Goal: Task Accomplishment & Management: Complete application form

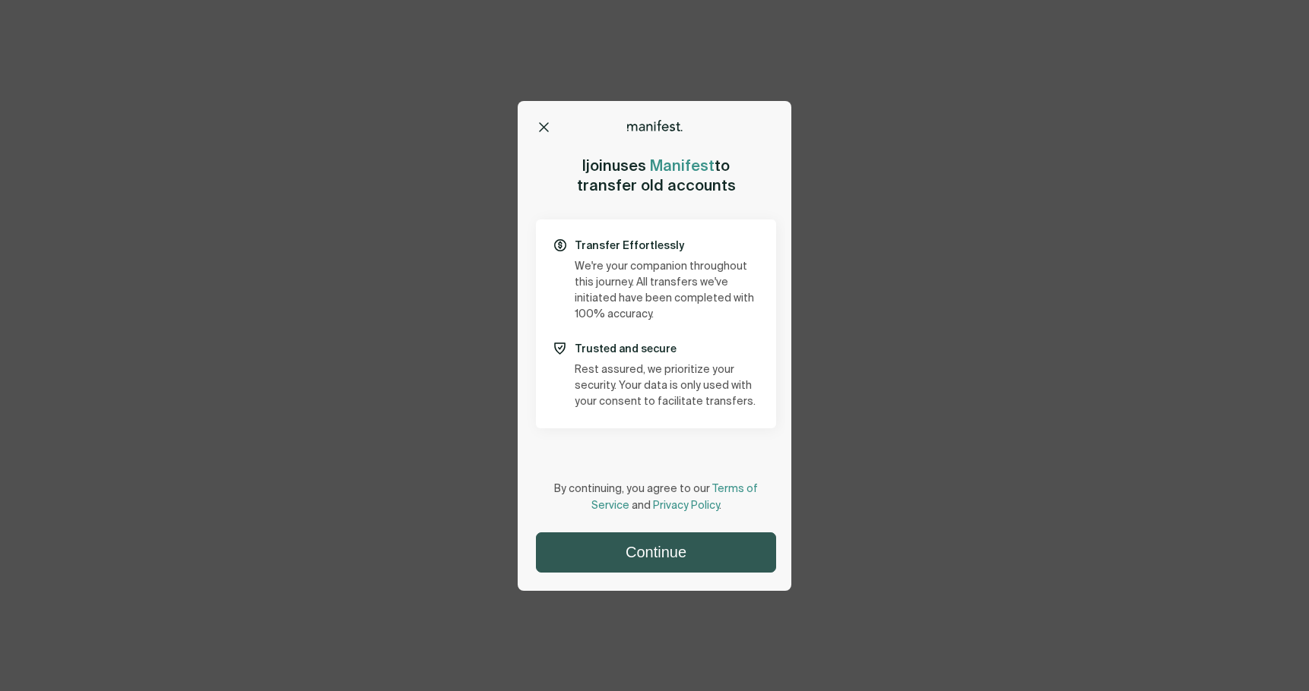
click at [656, 549] on button "Continue" at bounding box center [655, 552] width 239 height 39
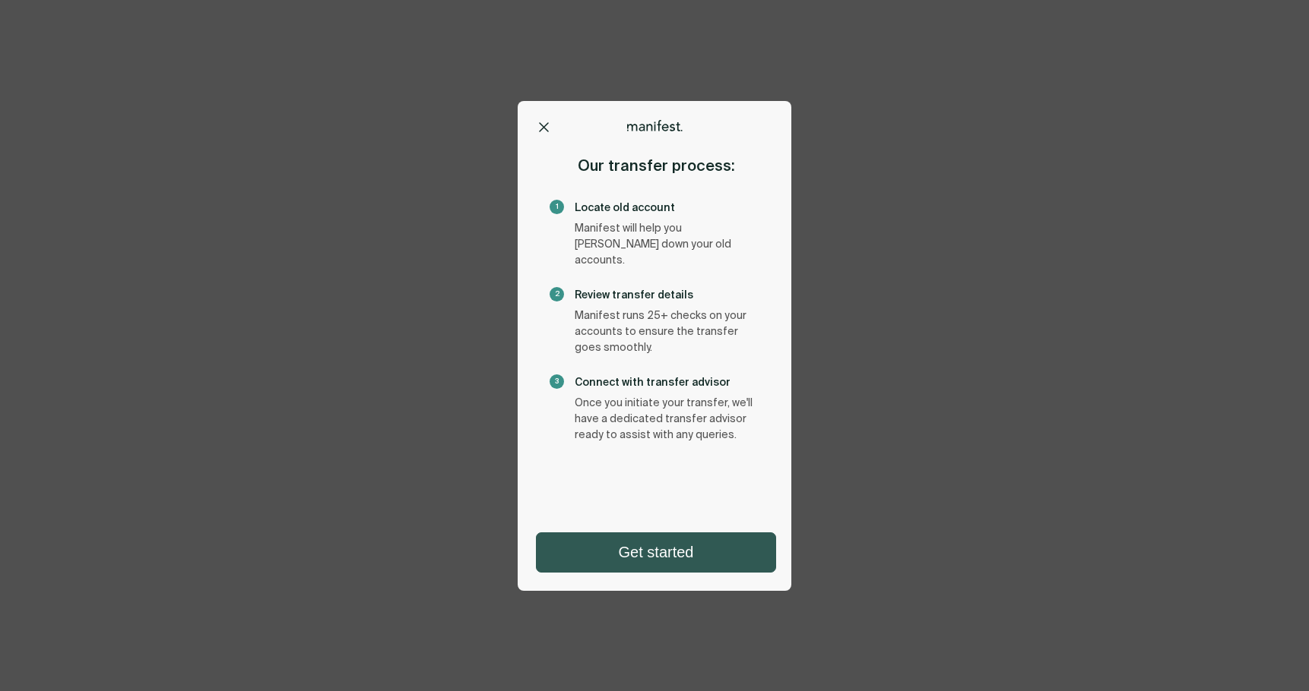
click at [680, 547] on button "Get started" at bounding box center [655, 552] width 239 height 39
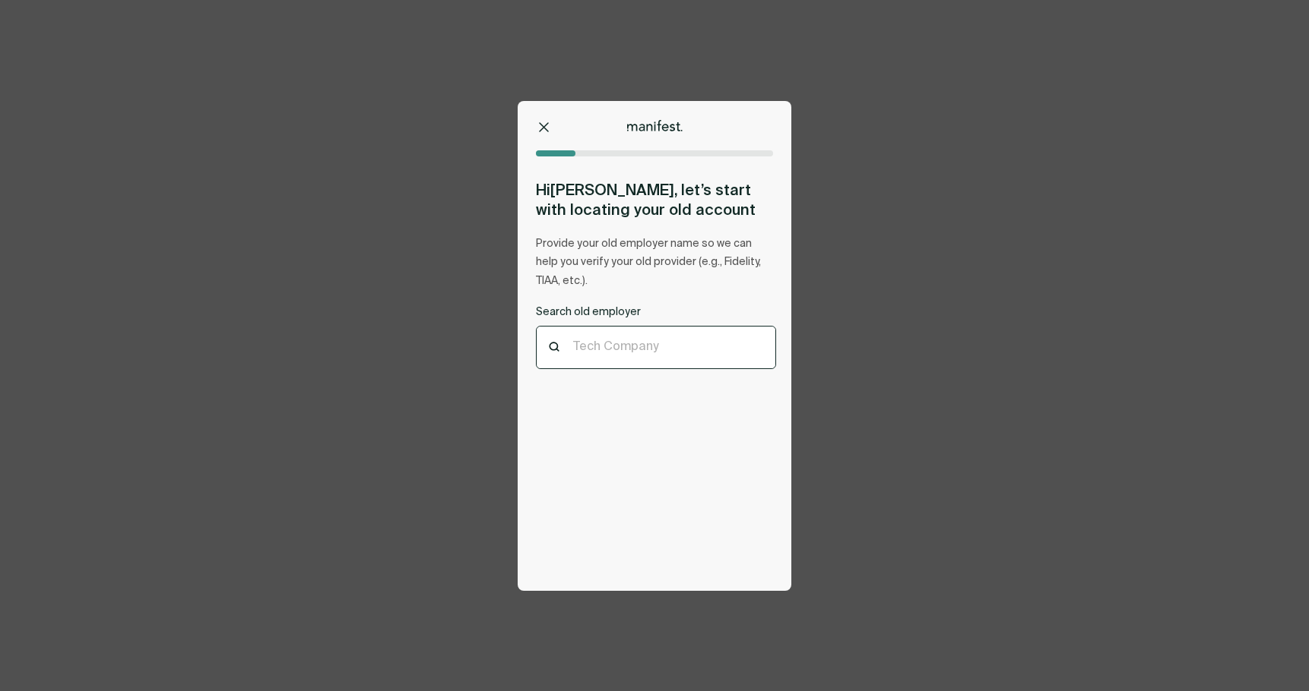
click at [661, 343] on div at bounding box center [656, 347] width 166 height 14
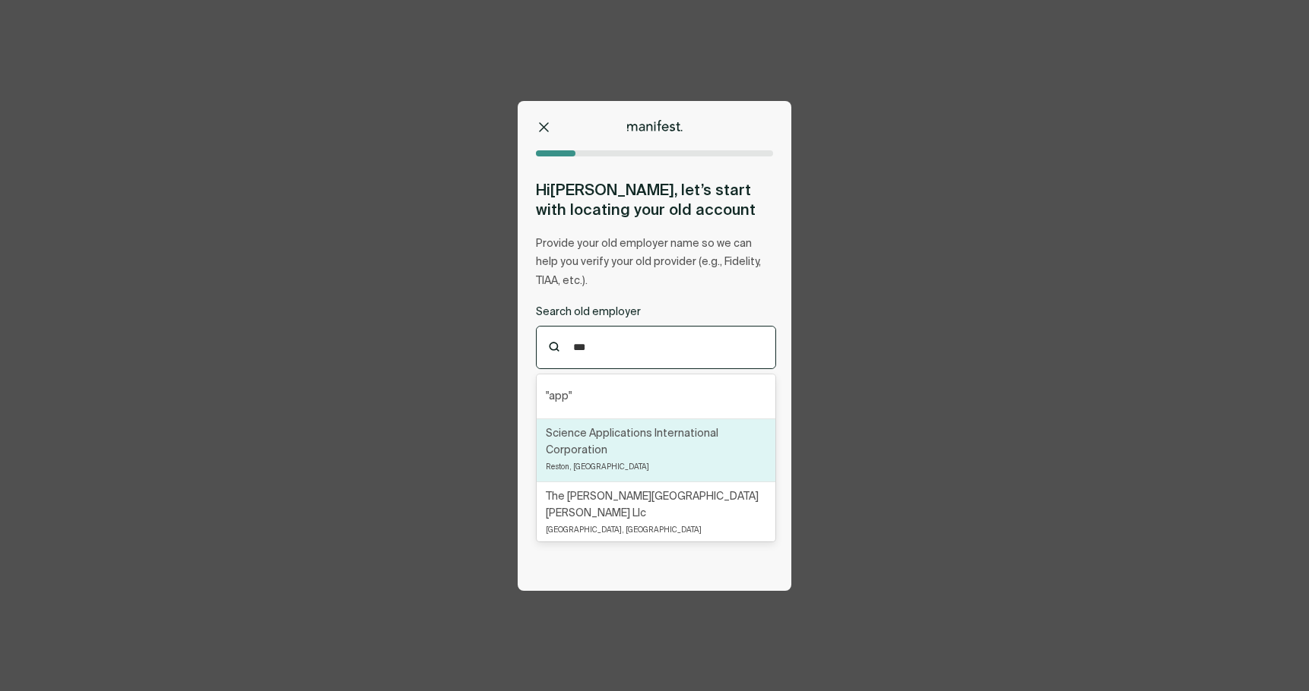
click at [625, 445] on p "Science Applications International Corporation" at bounding box center [656, 442] width 220 height 33
type input "***"
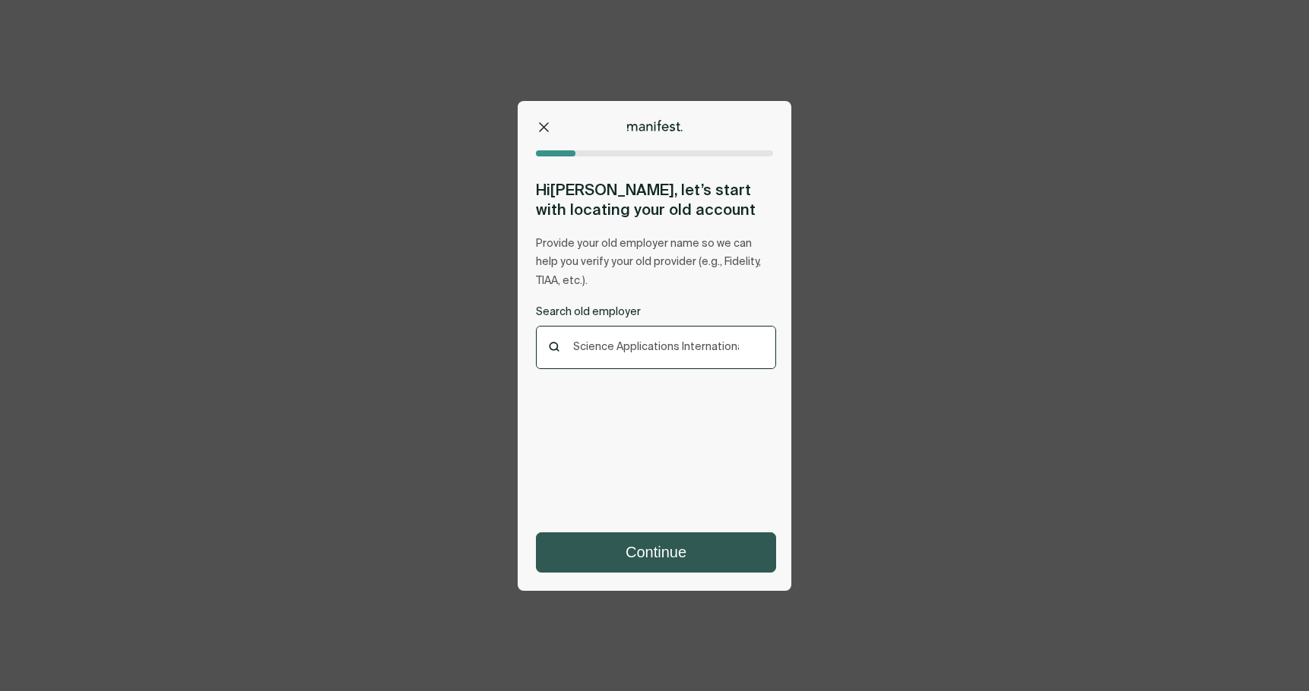
click at [673, 551] on button "Continue" at bounding box center [655, 552] width 239 height 39
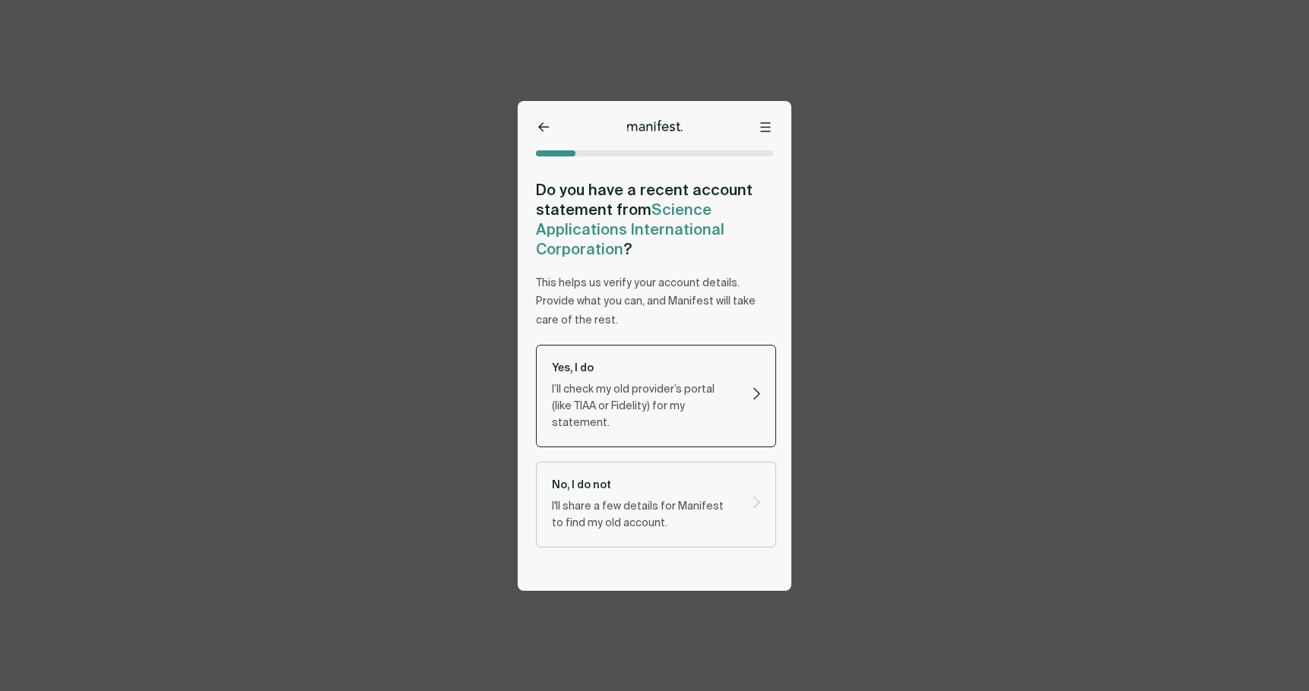
click at [650, 404] on p "I’ll check my old provider’s portal (like TIAA or Fidelity) for my statement." at bounding box center [643, 406] width 182 height 50
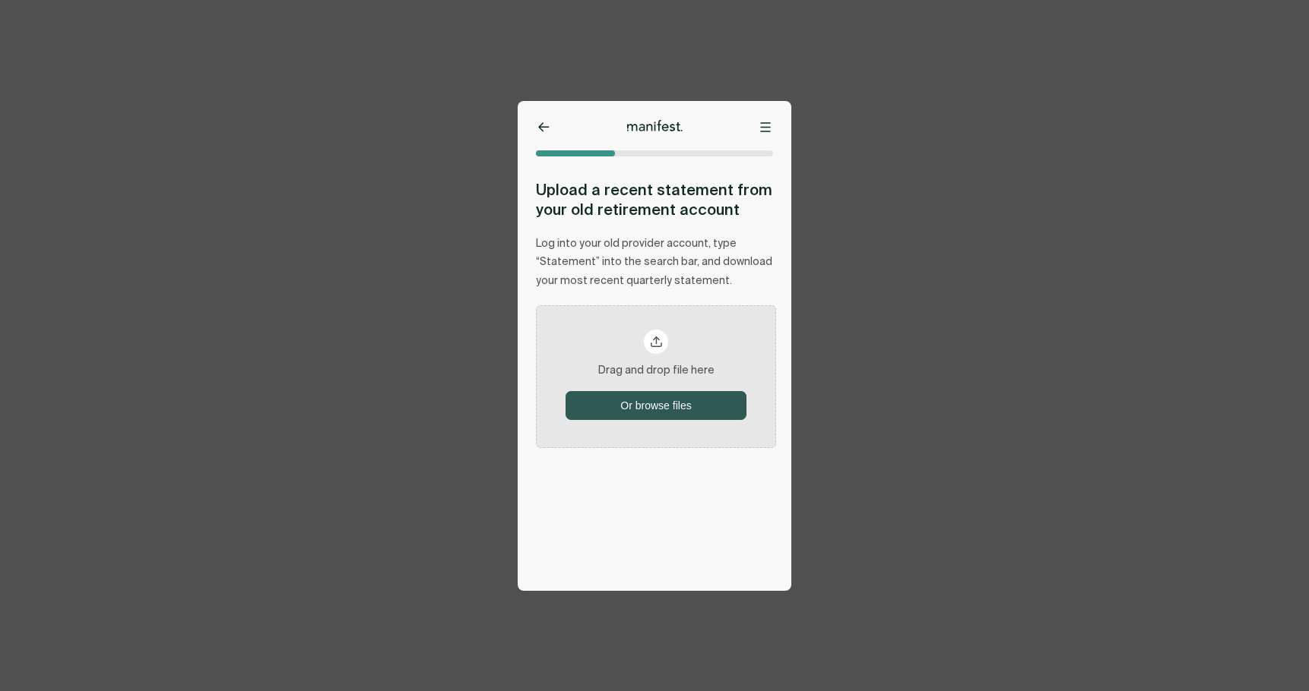
click at [646, 392] on button "Or browse files" at bounding box center [655, 405] width 179 height 27
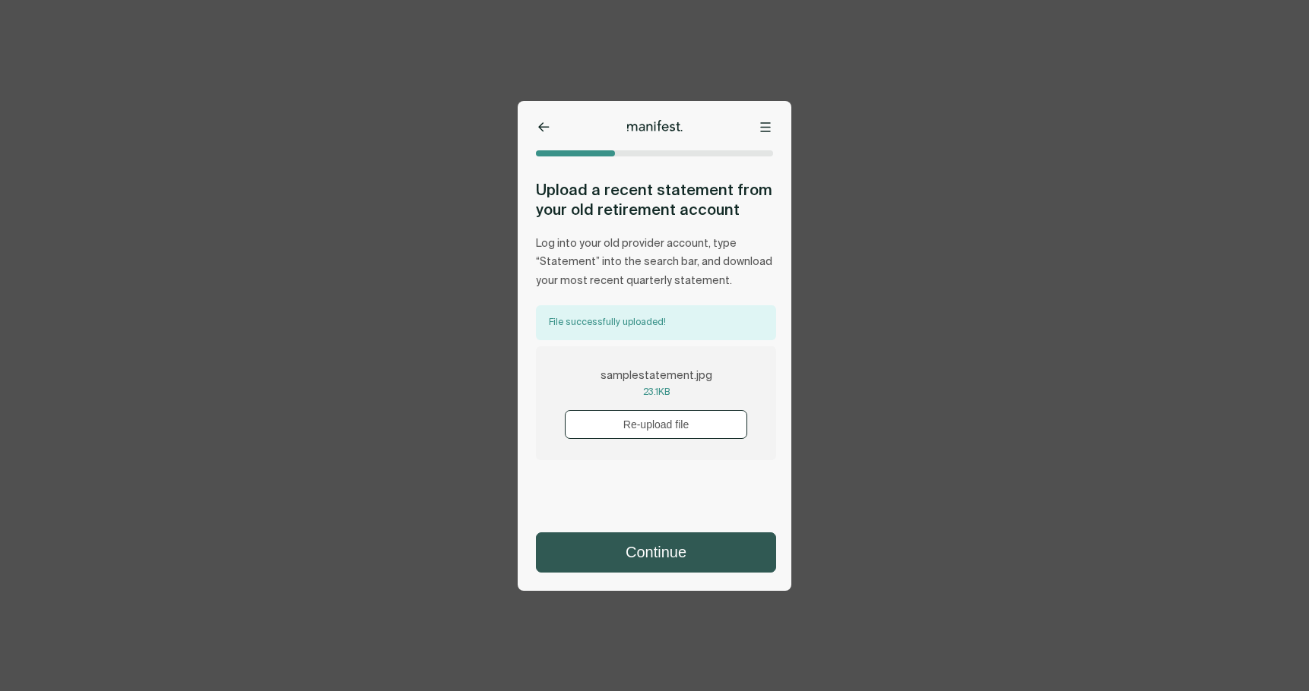
click at [698, 559] on button "Continue" at bounding box center [655, 552] width 239 height 39
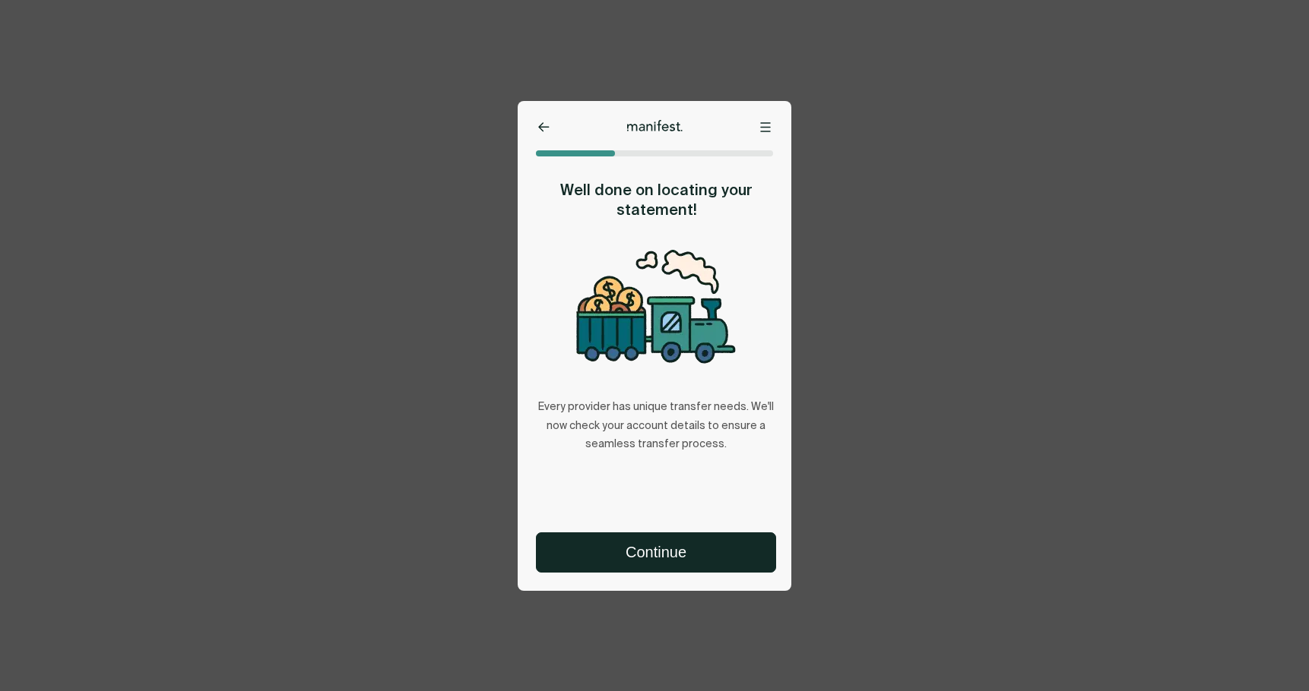
click at [698, 558] on button "Continue" at bounding box center [655, 552] width 239 height 39
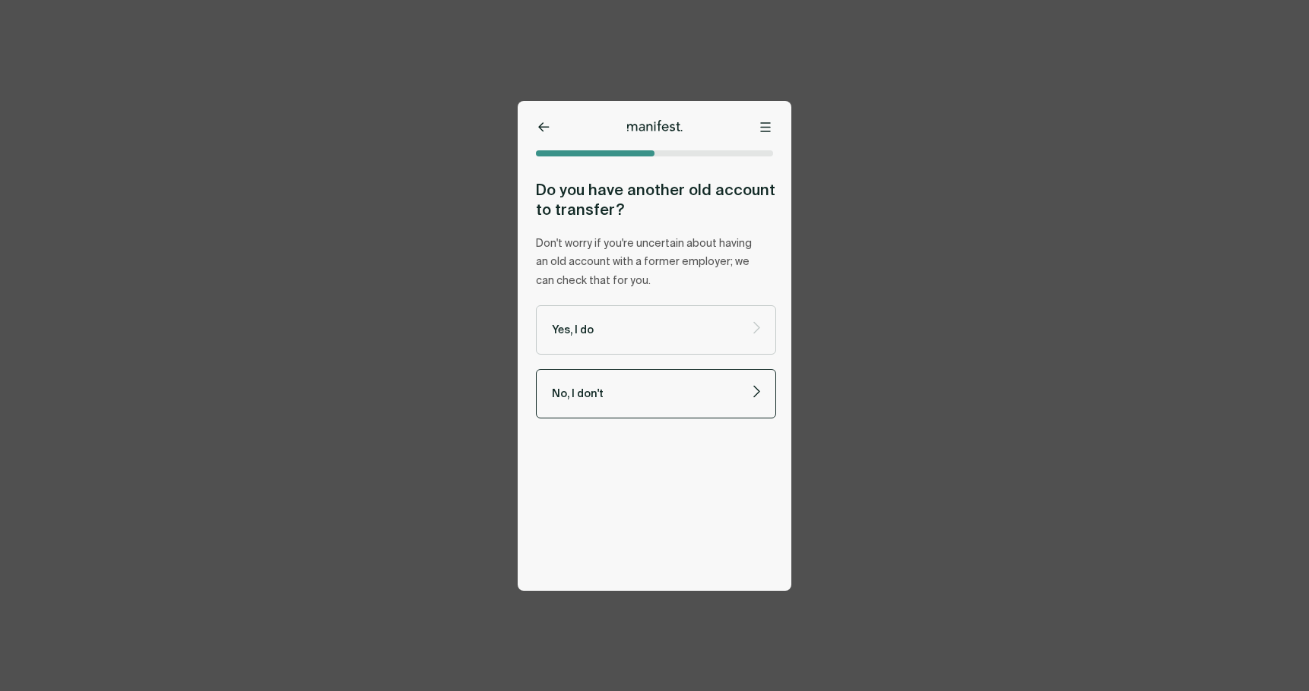
click at [646, 395] on p "No, I don't" at bounding box center [643, 394] width 182 height 14
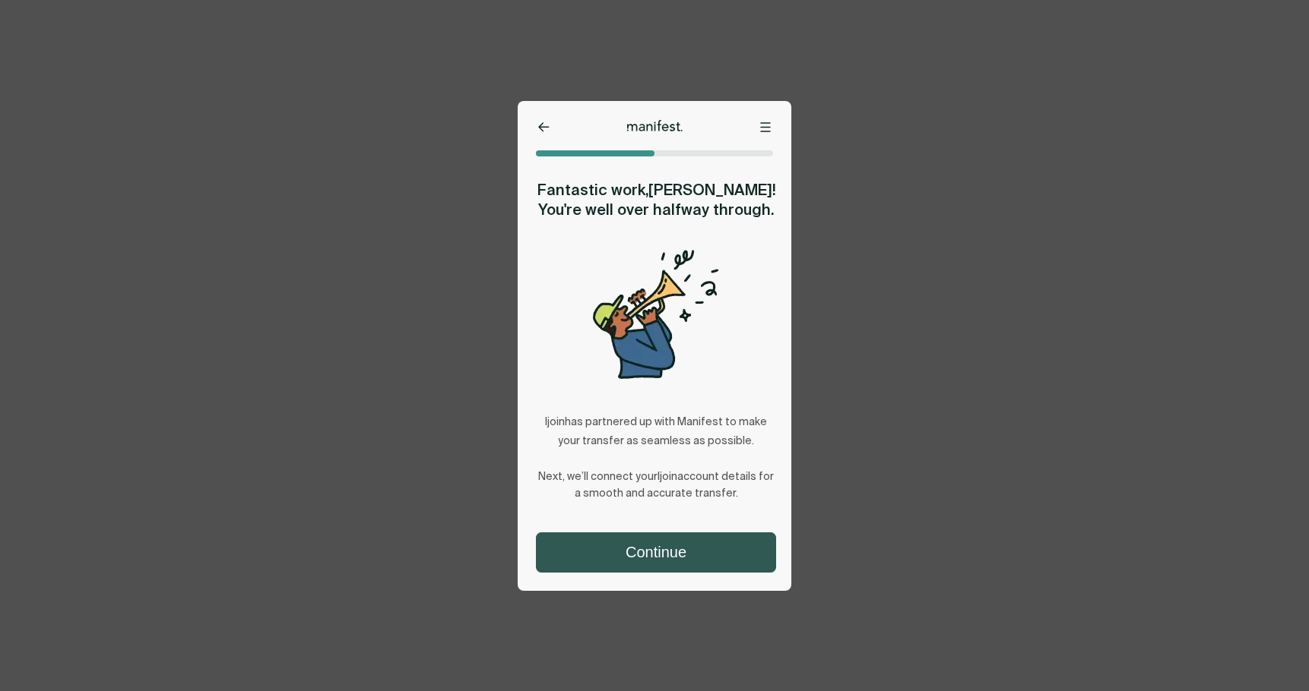
click at [669, 541] on button "Continue" at bounding box center [655, 552] width 239 height 39
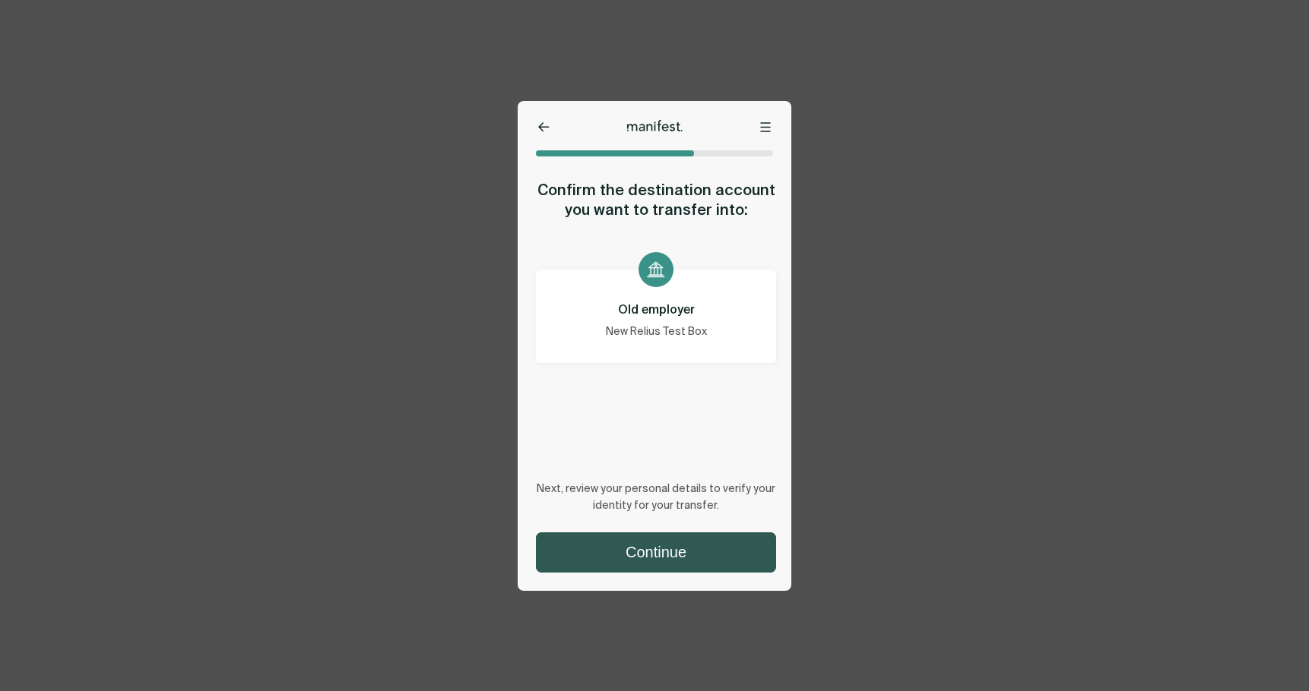
click at [676, 563] on button "Continue" at bounding box center [655, 552] width 239 height 39
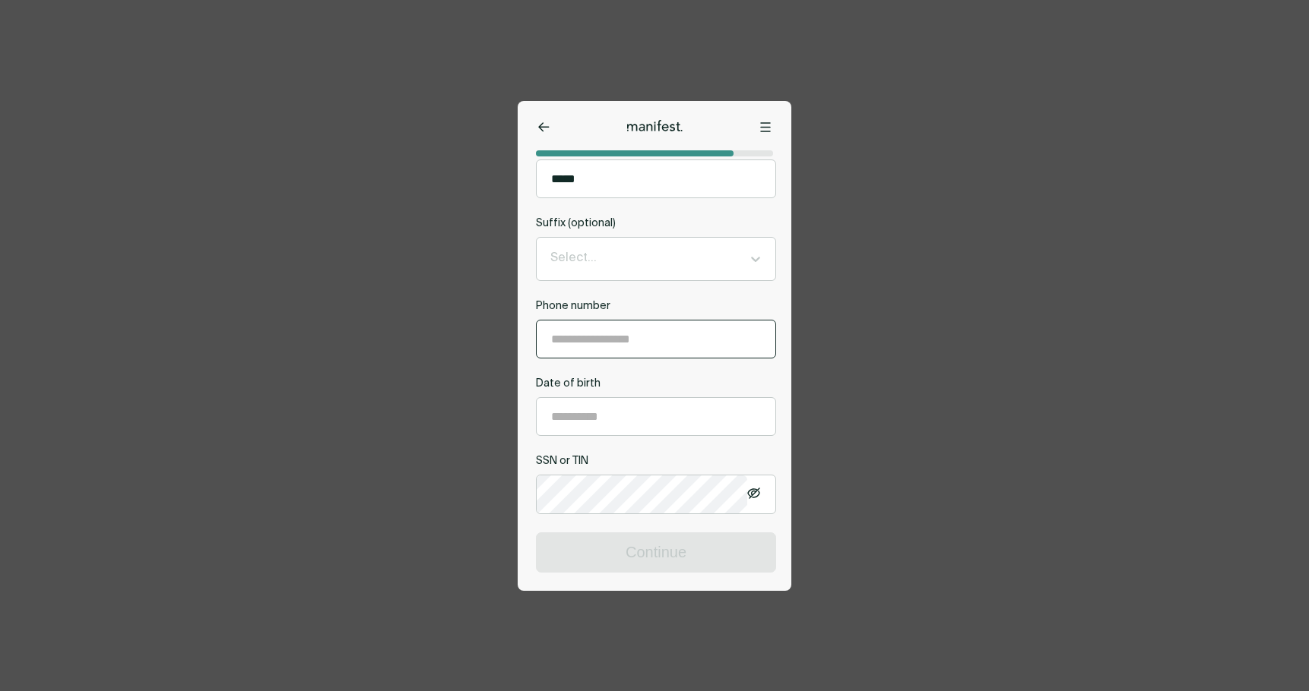
scroll to position [304, 0]
click at [649, 414] on input "**********" at bounding box center [655, 415] width 239 height 37
type input "**********"
click at [657, 378] on div "**********" at bounding box center [656, 331] width 240 height 696
click at [661, 339] on input "**********" at bounding box center [655, 338] width 239 height 37
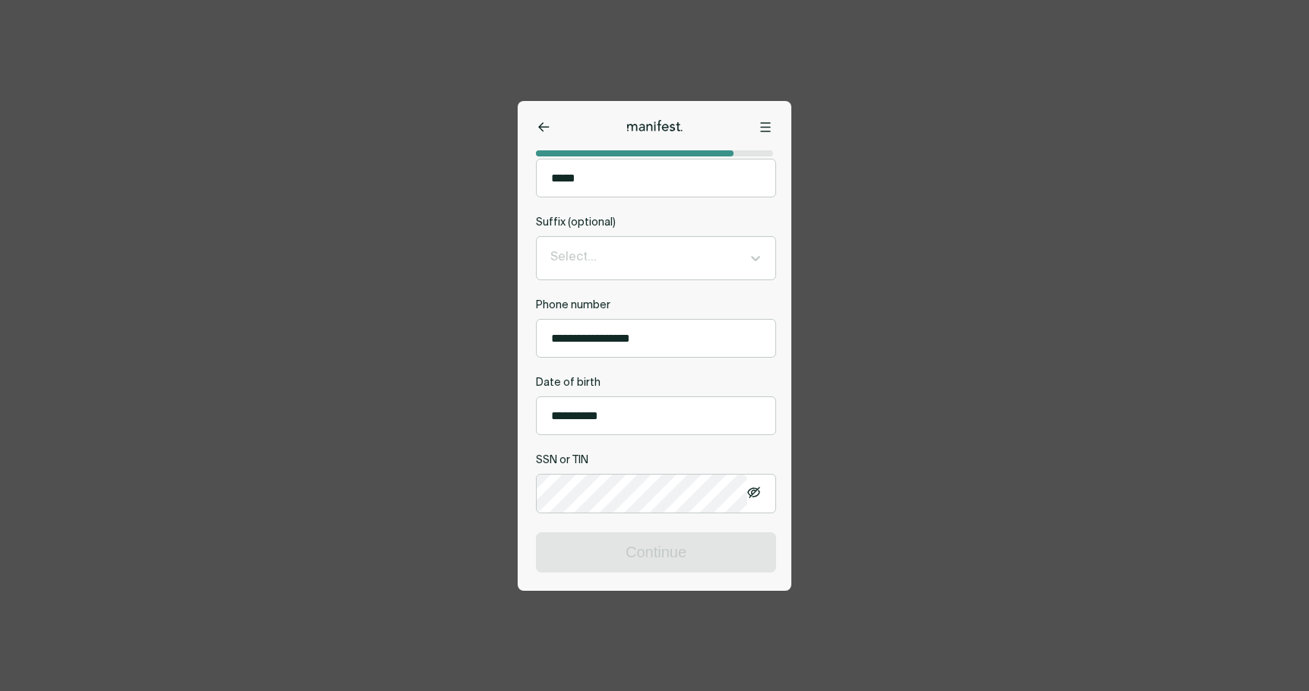
type input "**********"
click at [707, 317] on div "**********" at bounding box center [656, 328] width 240 height 59
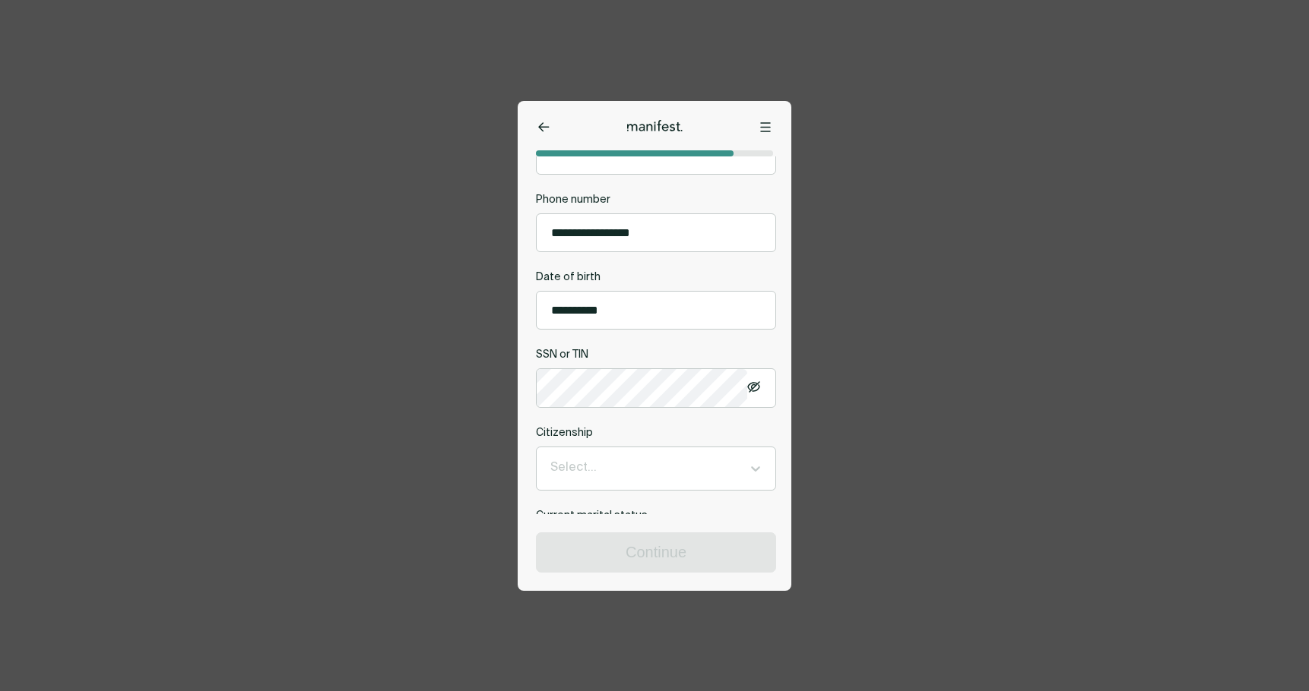
scroll to position [456, 0]
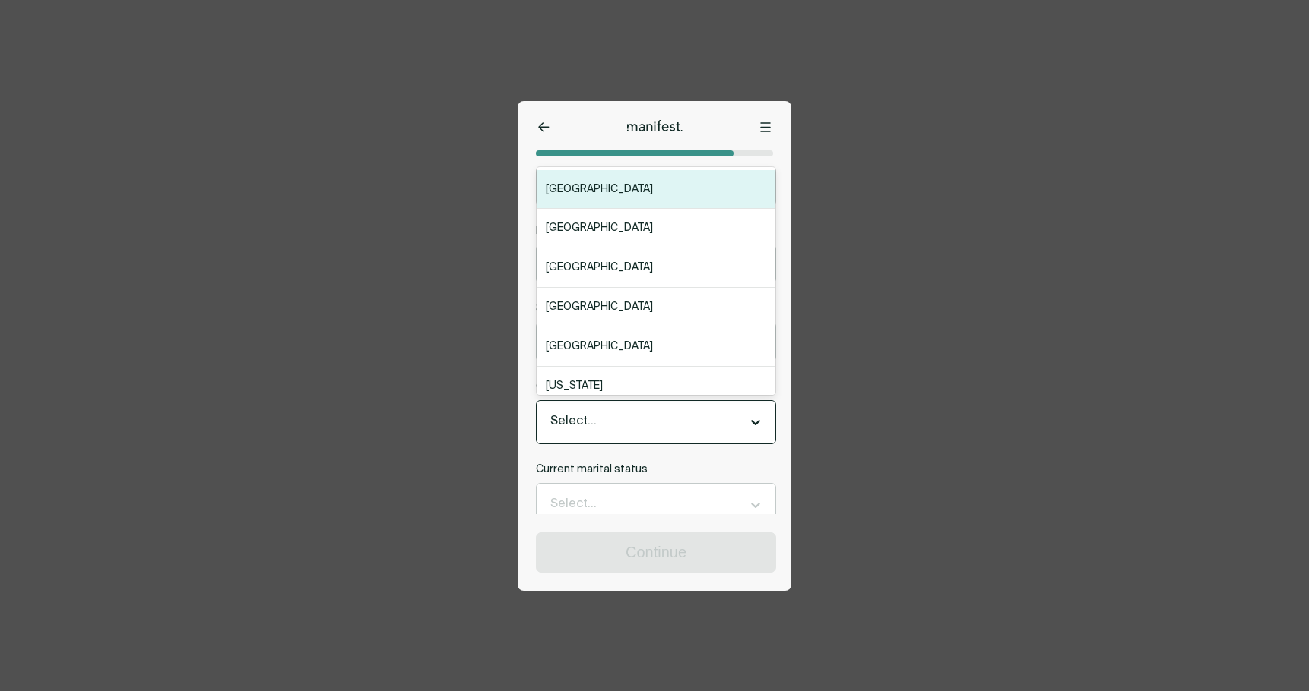
click at [683, 429] on div at bounding box center [642, 423] width 184 height 20
click at [593, 200] on div "United States" at bounding box center [655, 190] width 239 height 40
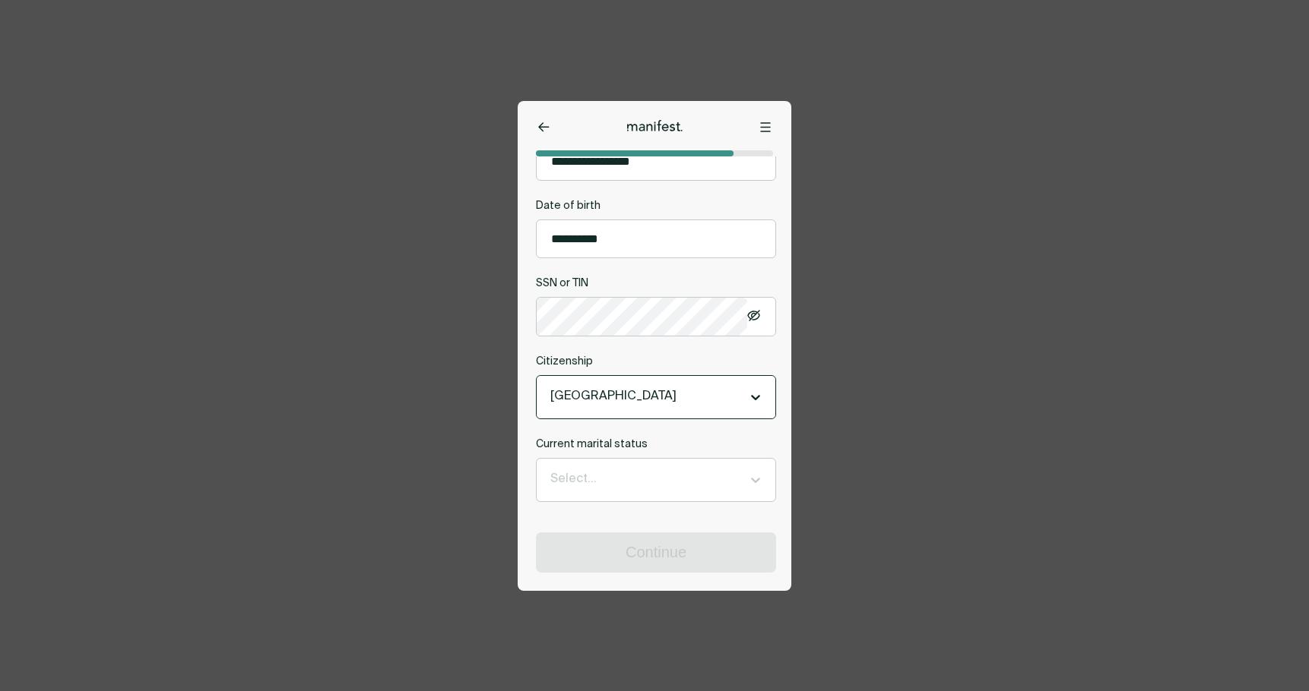
scroll to position [485, 0]
click at [666, 486] on div at bounding box center [642, 480] width 184 height 20
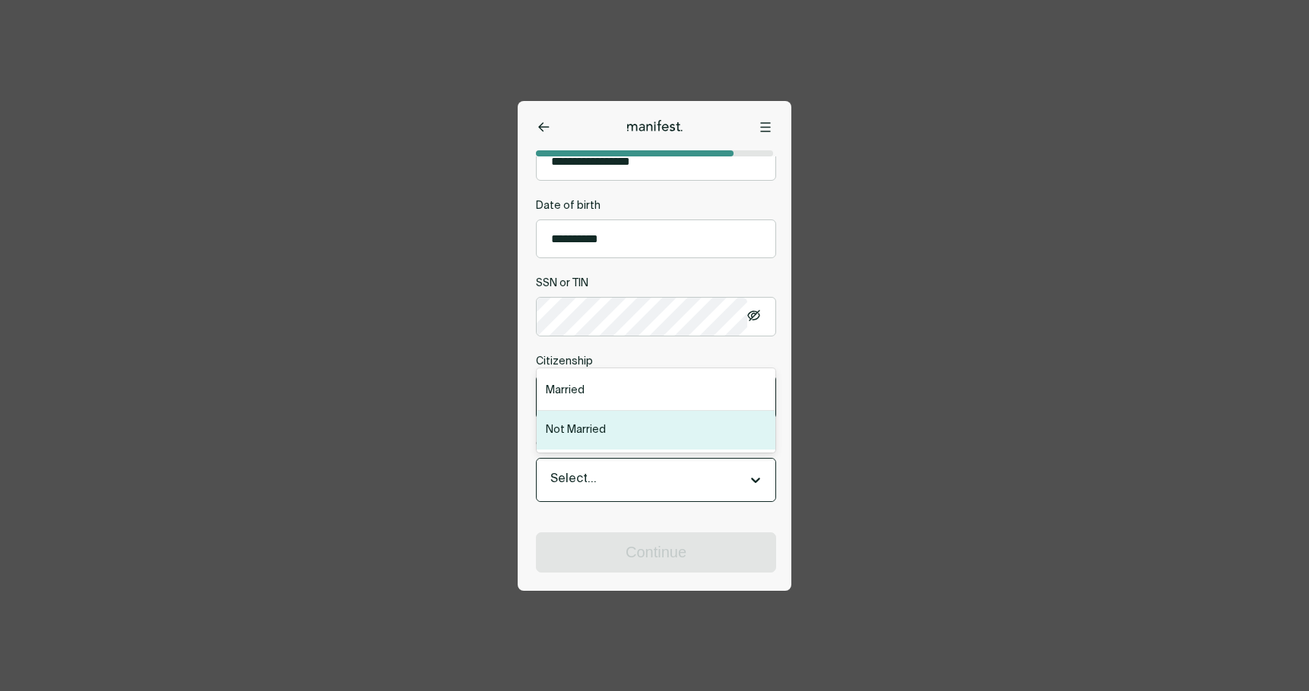
click at [593, 437] on div "Not Married" at bounding box center [655, 430] width 239 height 39
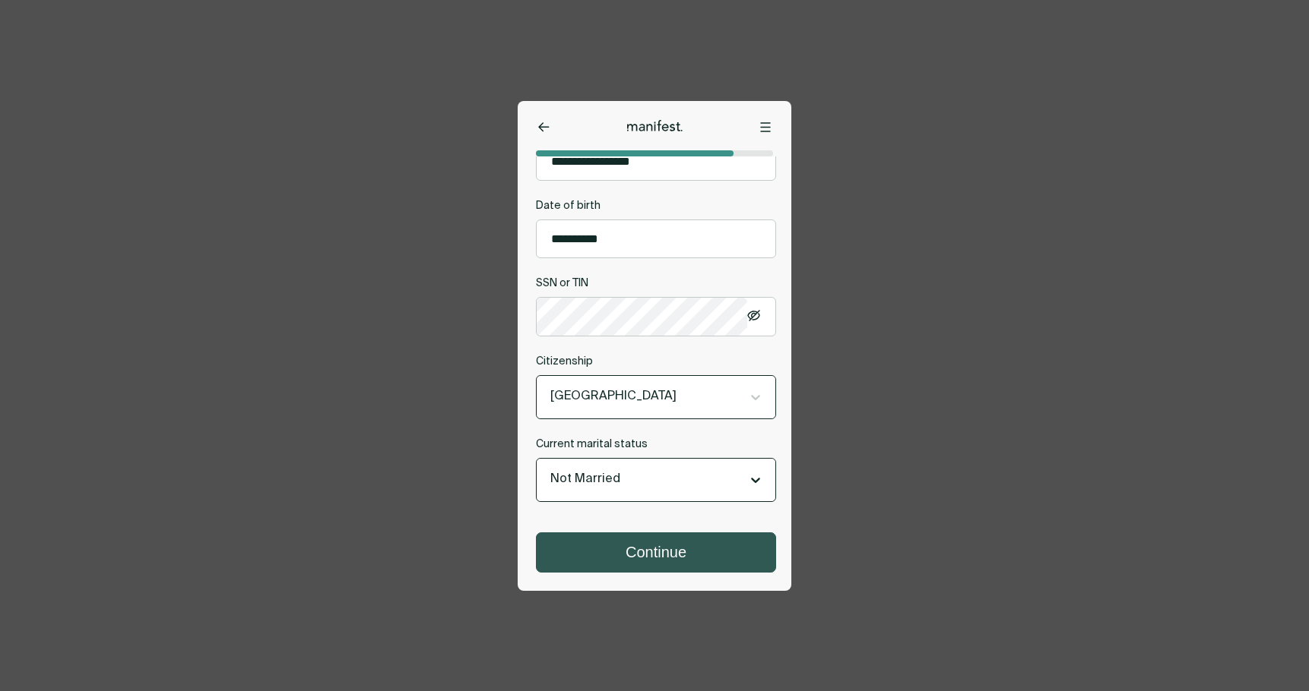
click at [642, 562] on button "Continue" at bounding box center [655, 552] width 239 height 39
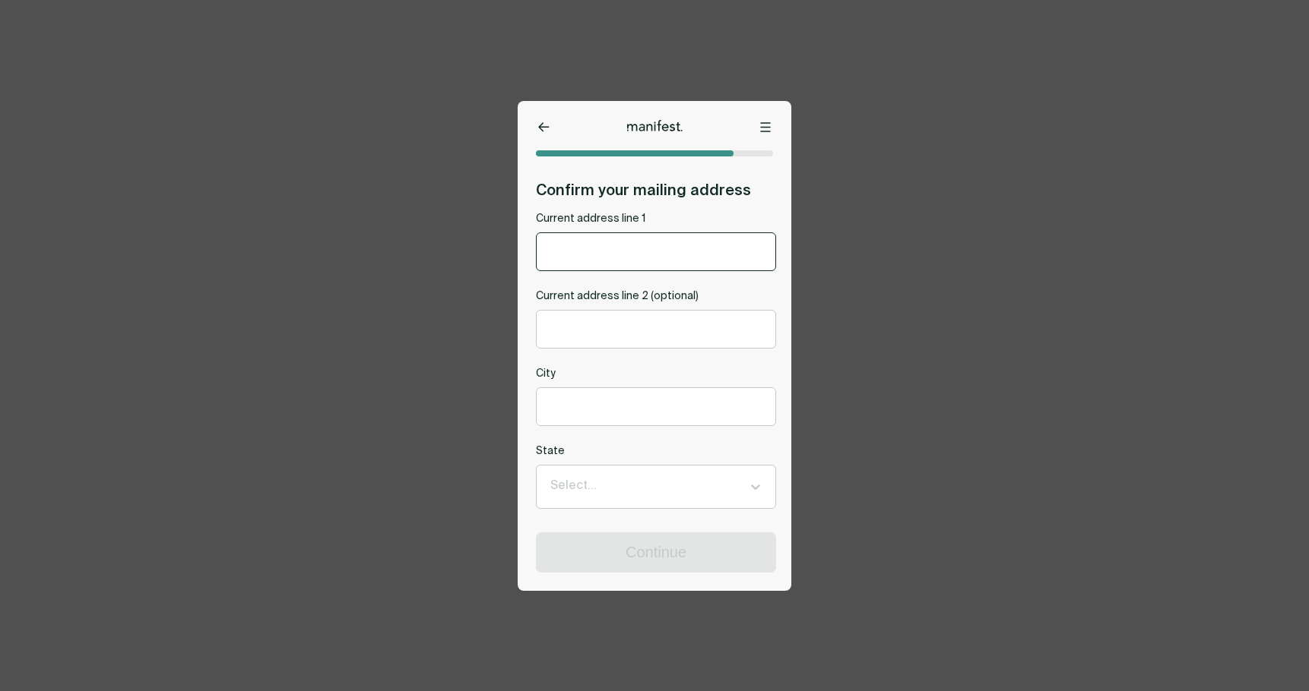
click at [645, 255] on input "Current address line 1" at bounding box center [655, 251] width 239 height 37
type input "********"
click at [641, 324] on input "Current address line 2 (optional)" at bounding box center [655, 329] width 239 height 37
click at [650, 408] on input "City" at bounding box center [655, 406] width 239 height 37
type input "*****"
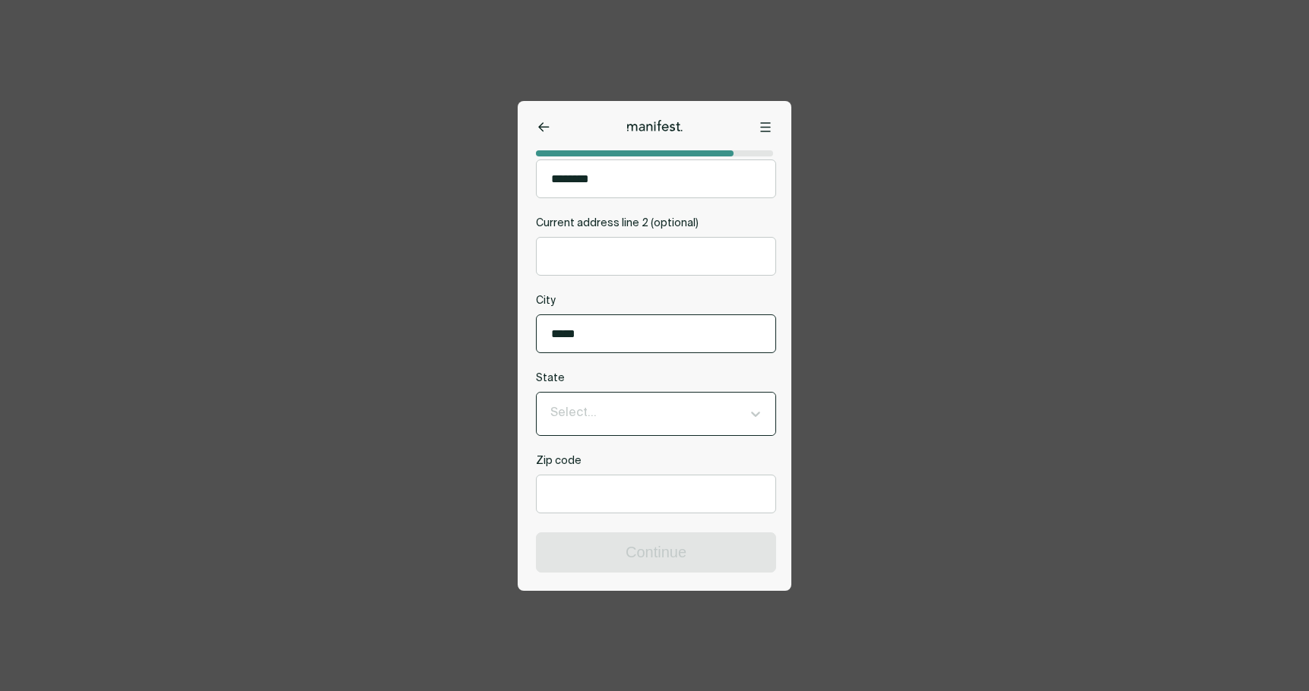
scroll to position [87, 0]
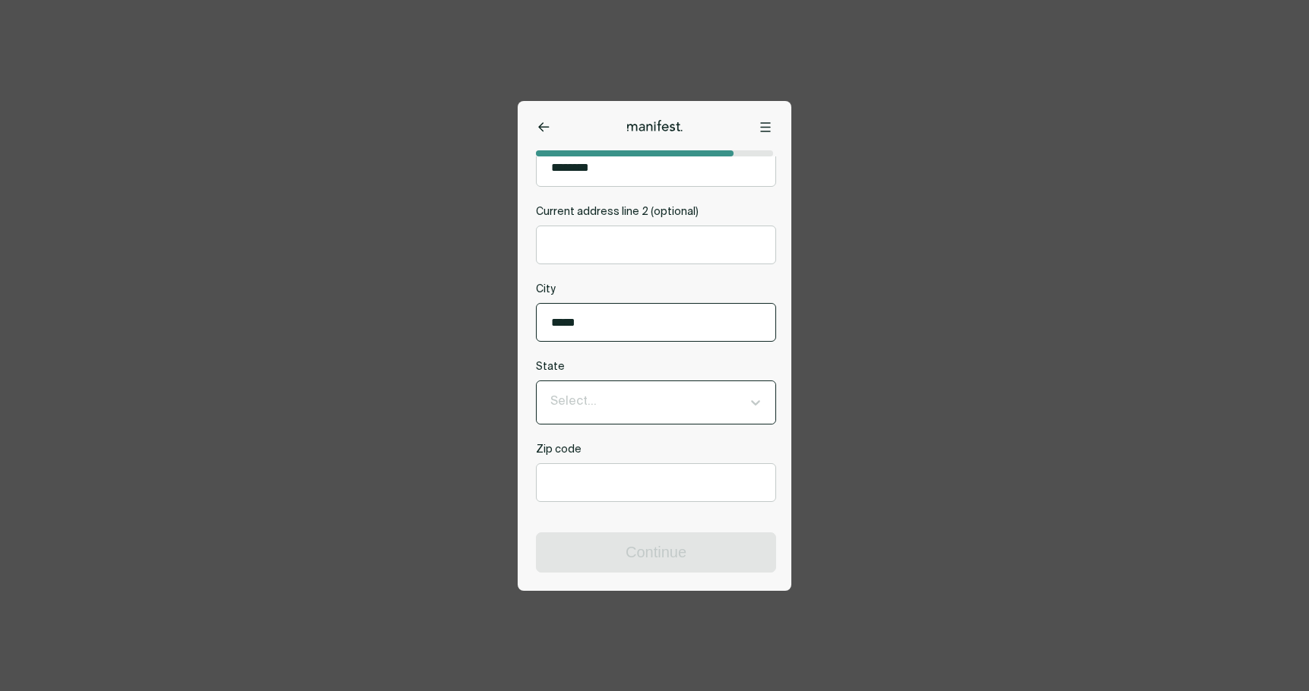
click at [640, 404] on div at bounding box center [642, 403] width 184 height 20
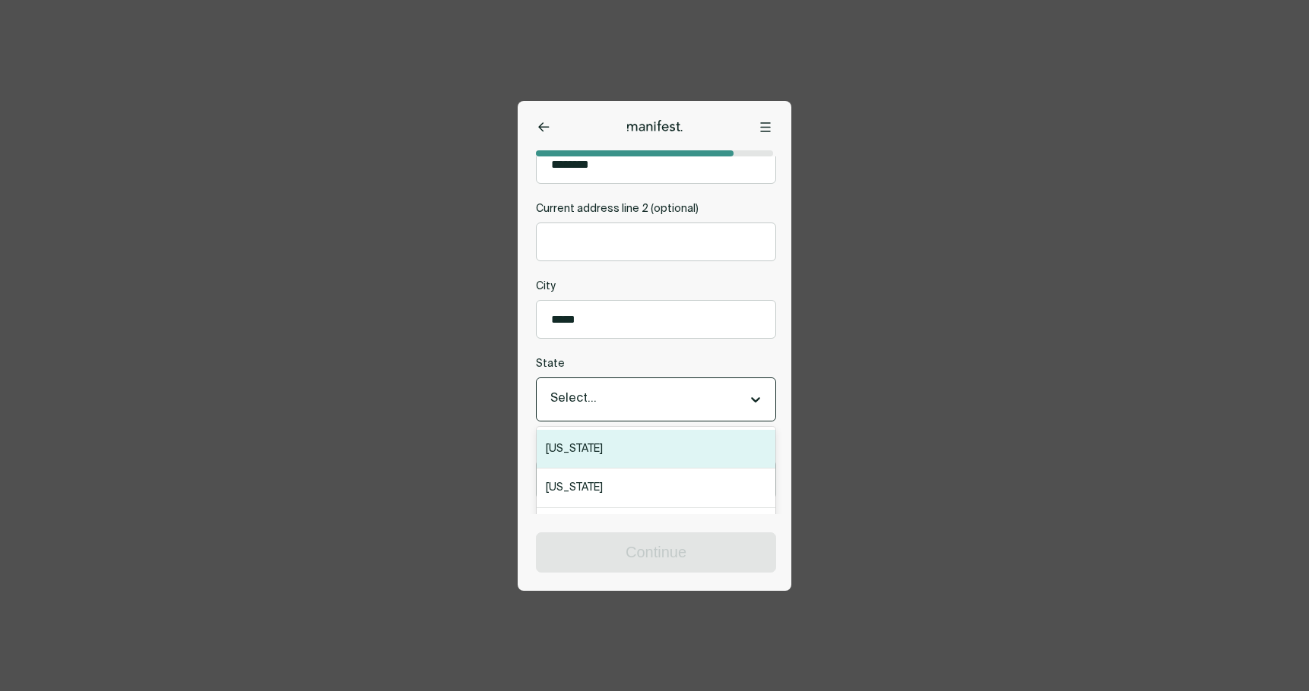
type input "*"
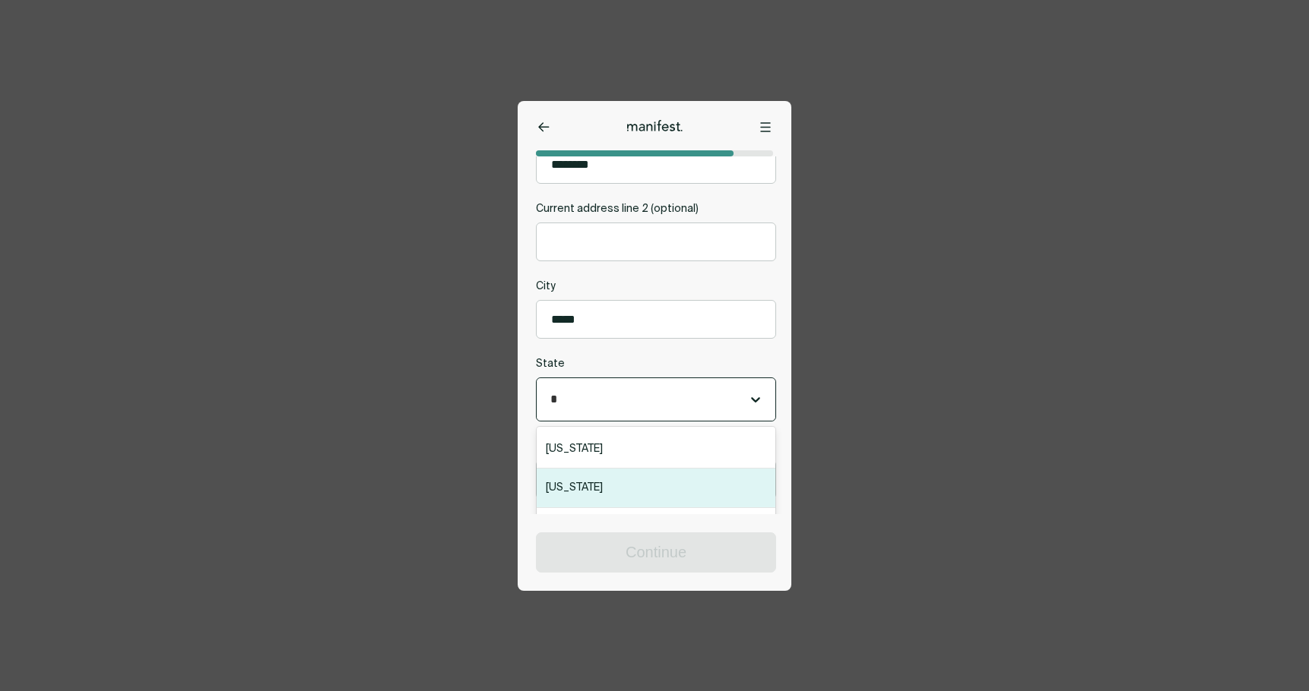
click at [618, 489] on div "Florida" at bounding box center [655, 489] width 239 height 40
click at [615, 476] on input "Zip code" at bounding box center [655, 482] width 239 height 37
type input "*****"
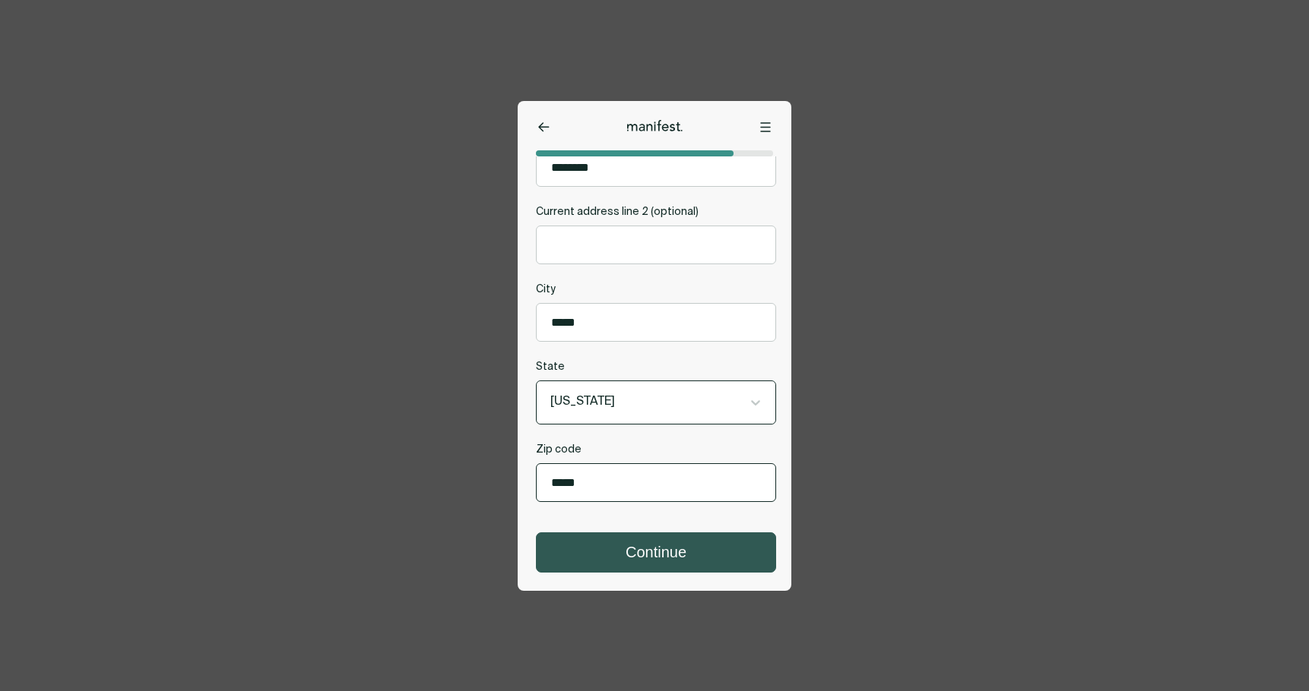
click at [643, 551] on button "Continue" at bounding box center [655, 552] width 239 height 39
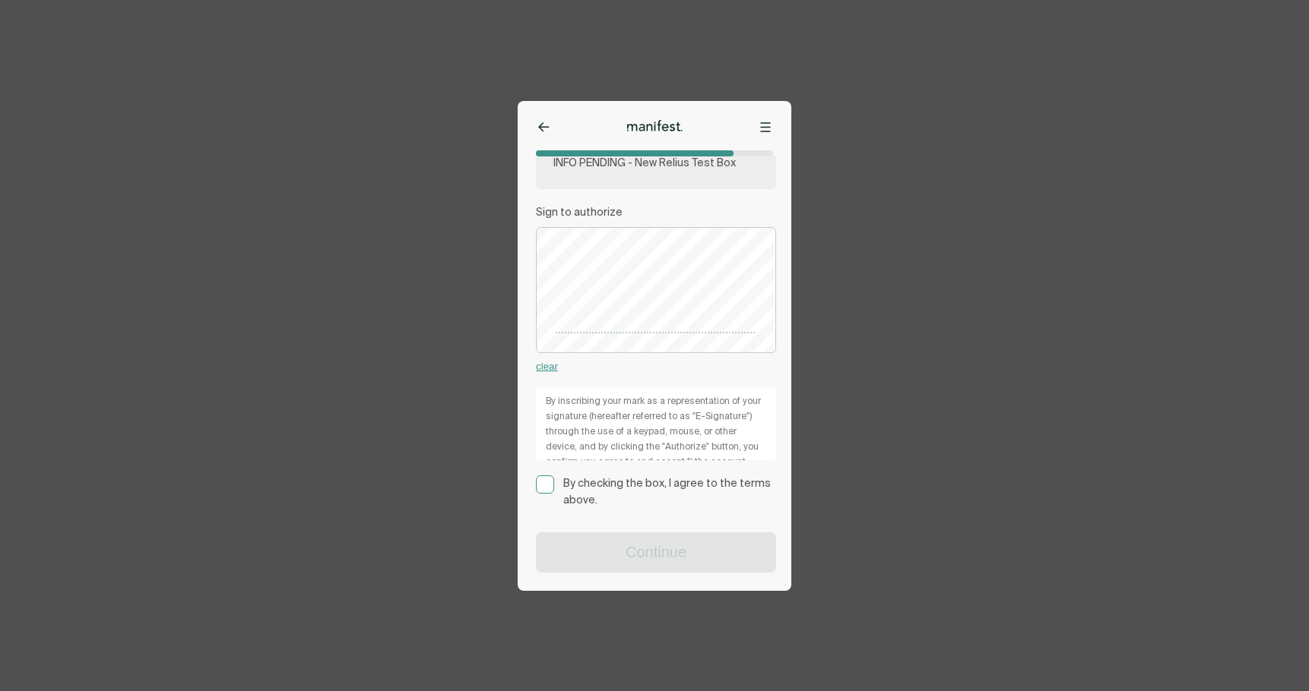
scroll to position [228, 0]
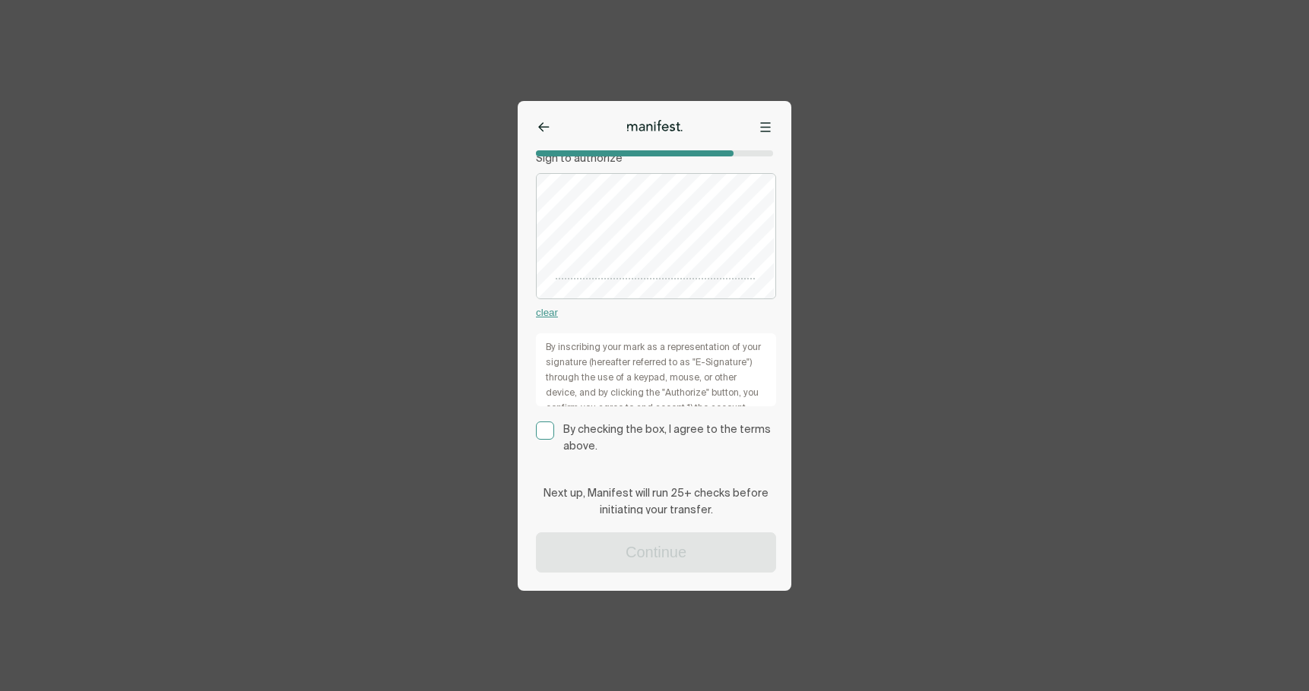
drag, startPoint x: 546, startPoint y: 438, endPoint x: 571, endPoint y: 469, distance: 38.9
click at [547, 438] on rect at bounding box center [544, 430] width 17 height 17
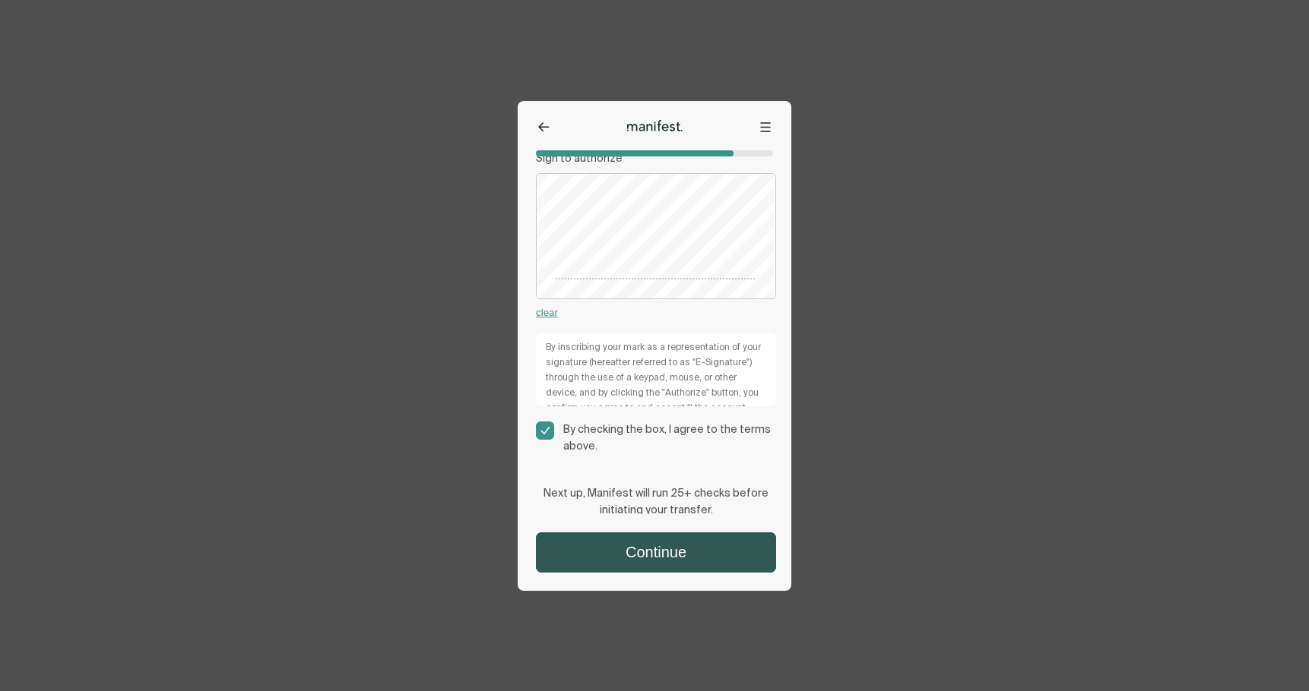
click at [644, 553] on button "Continue" at bounding box center [655, 552] width 239 height 39
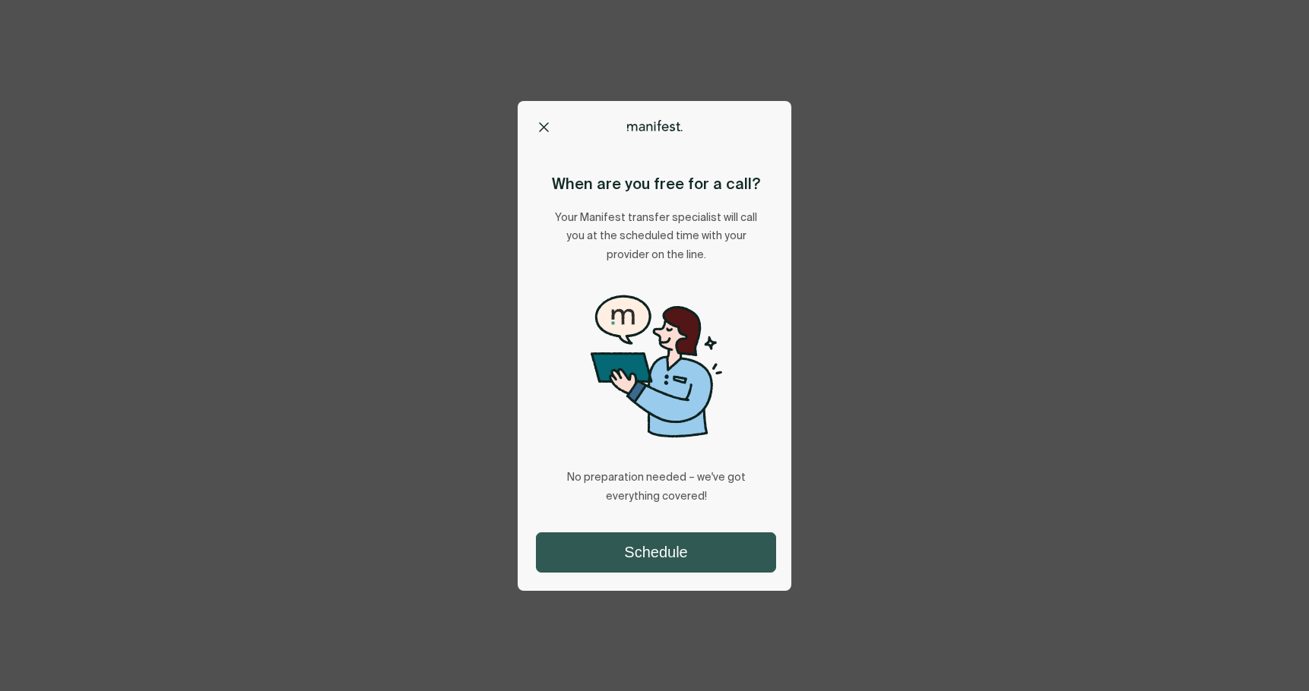
click at [676, 543] on button "Schedule" at bounding box center [655, 552] width 239 height 39
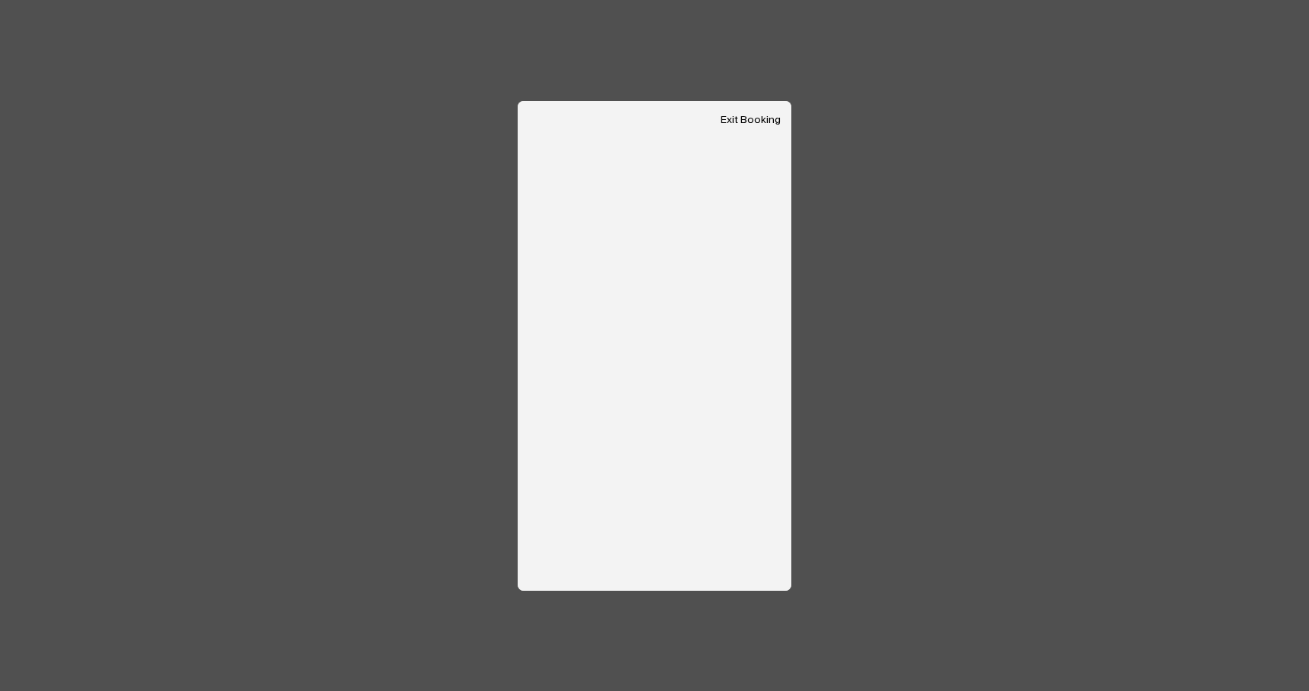
click at [752, 119] on button "Exit Booking" at bounding box center [750, 120] width 60 height 13
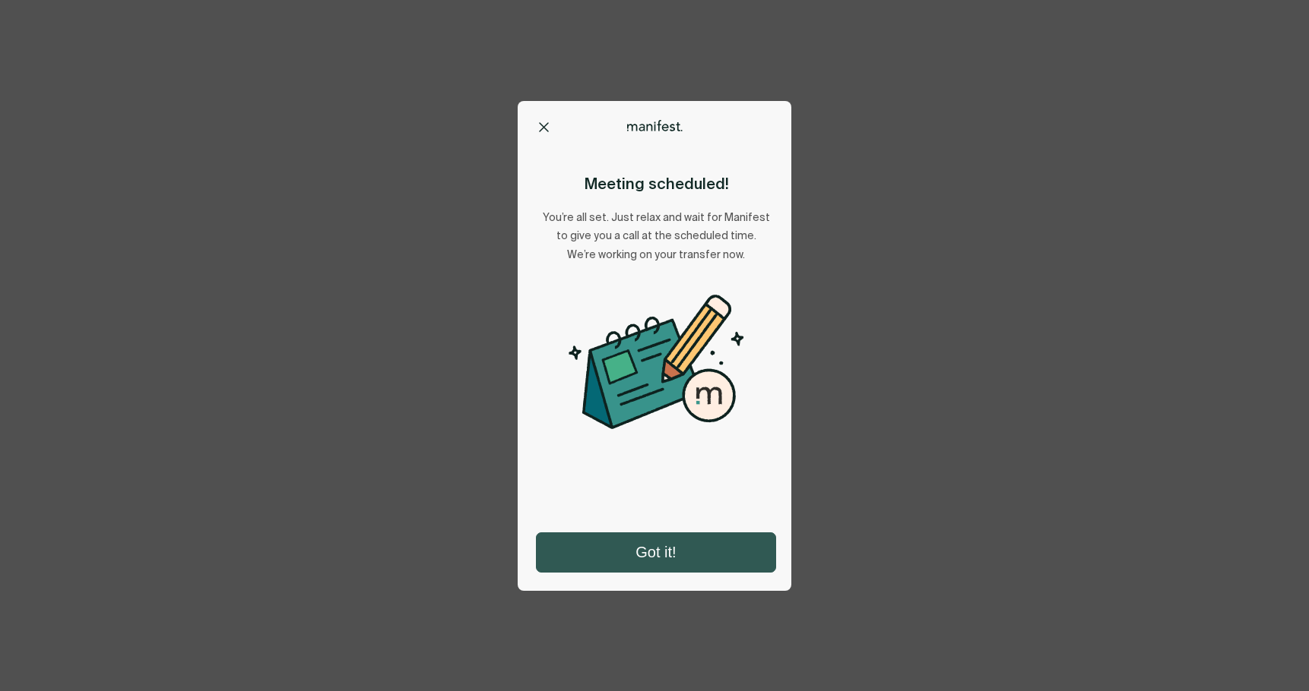
click at [653, 562] on button "Got it!" at bounding box center [655, 552] width 239 height 39
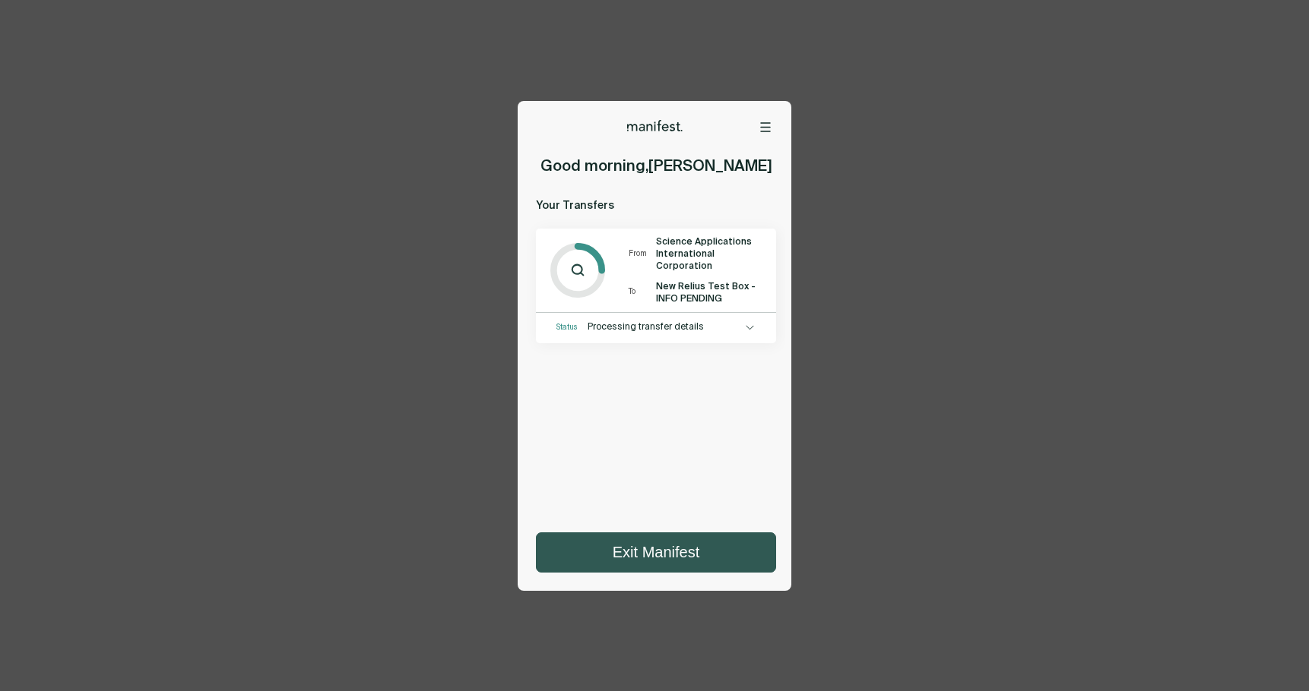
click at [653, 546] on button "Exit Manifest" at bounding box center [655, 552] width 239 height 39
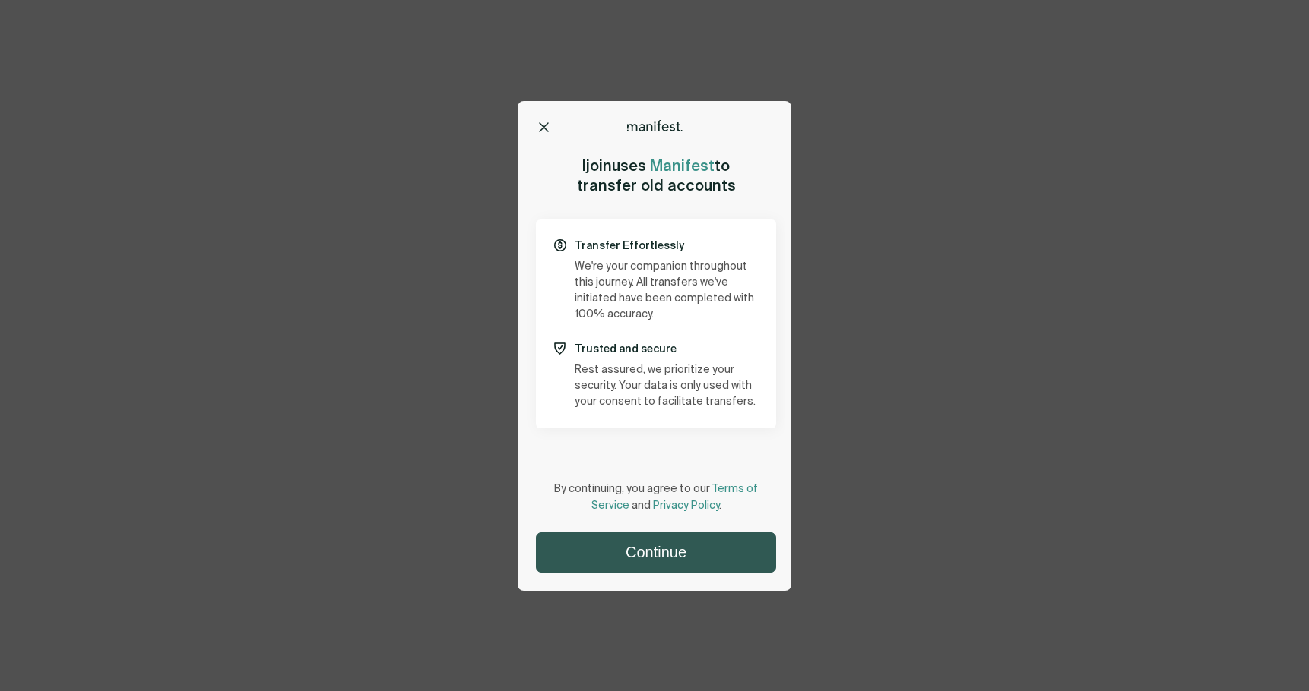
click at [660, 552] on button "Continue" at bounding box center [655, 552] width 239 height 39
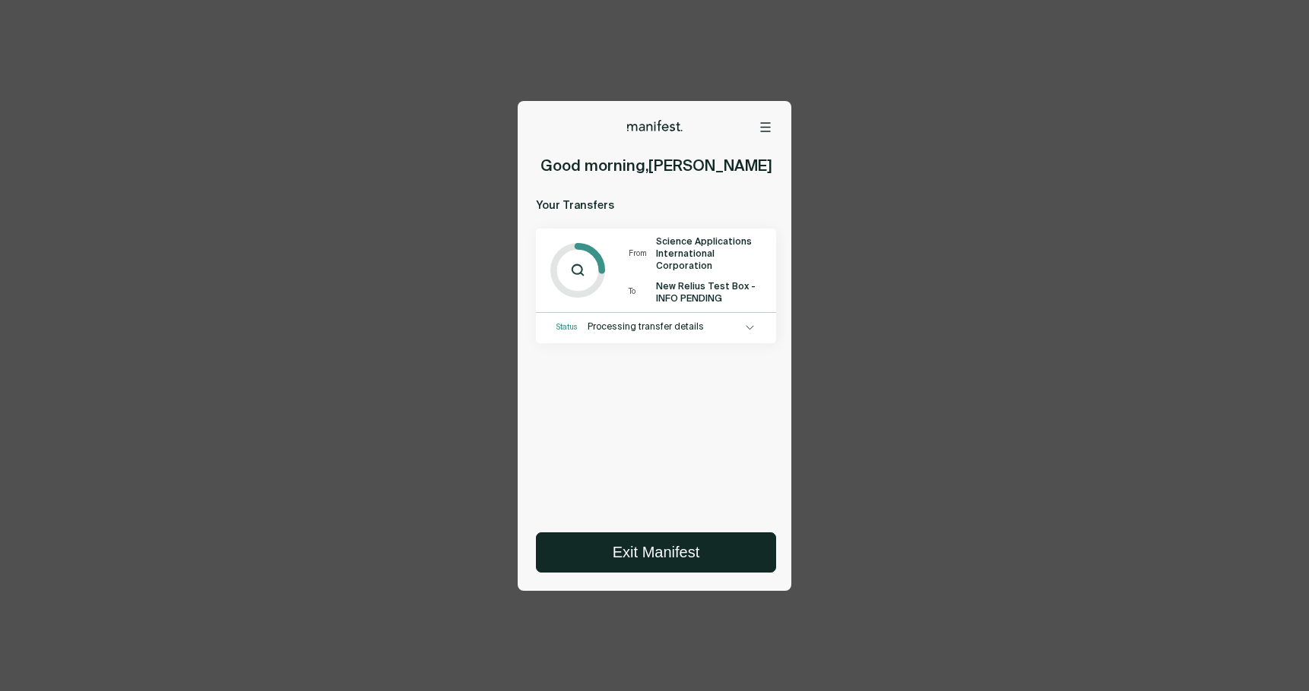
click at [679, 326] on span "Processing transfer details" at bounding box center [663, 327] width 153 height 12
click at [745, 326] on icon at bounding box center [749, 327] width 8 height 7
drag, startPoint x: 652, startPoint y: 372, endPoint x: 551, endPoint y: 325, distance: 111.5
click at [551, 325] on div "Status Processing transfer details Manifest is processing your transfer; no act…" at bounding box center [656, 348] width 240 height 72
click at [654, 425] on div "Good morning , [PERSON_NAME] Your Transfers From Science Applications Internati…" at bounding box center [650, 335] width 267 height 359
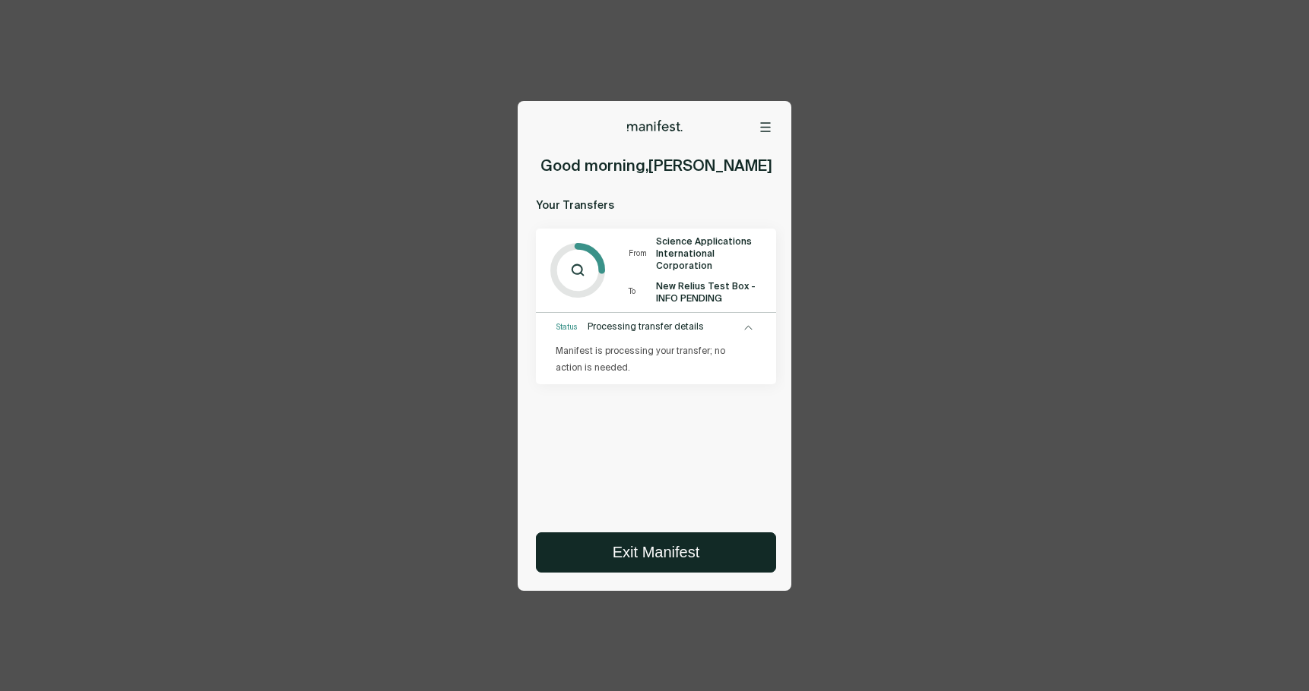
click at [748, 331] on icon at bounding box center [748, 327] width 8 height 7
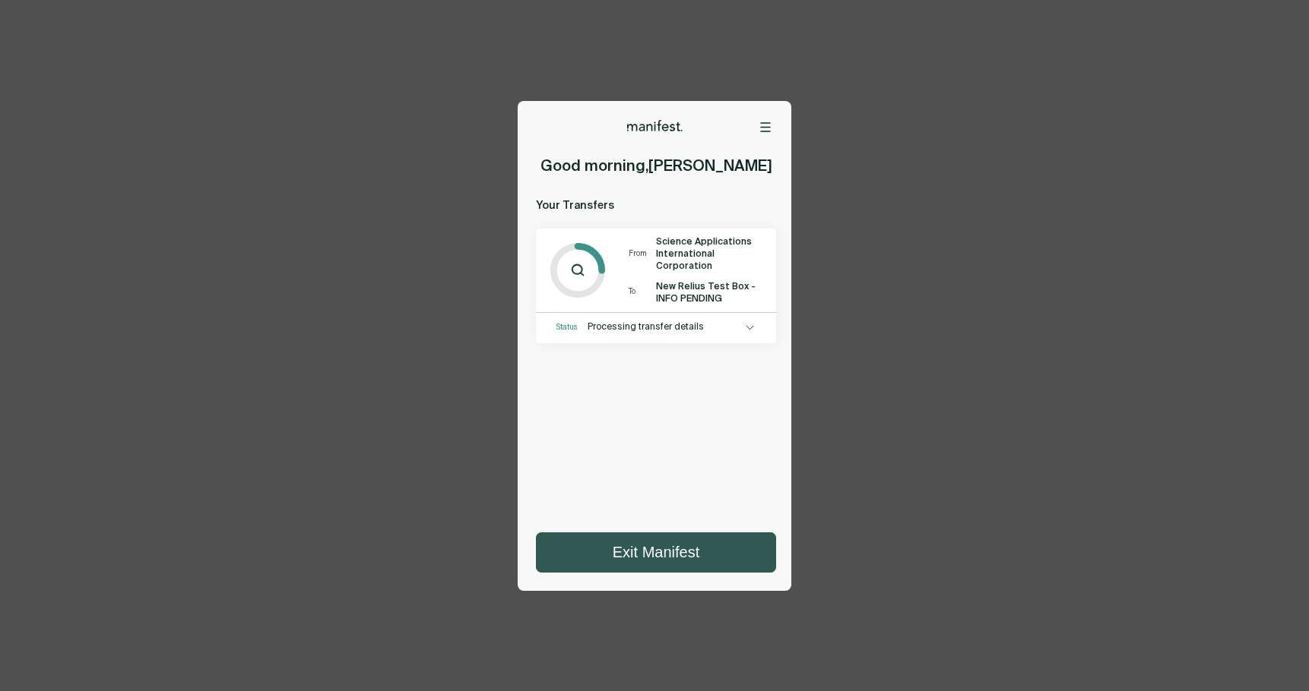
click at [685, 551] on button "Exit Manifest" at bounding box center [655, 552] width 239 height 39
